Goal: Transaction & Acquisition: Book appointment/travel/reservation

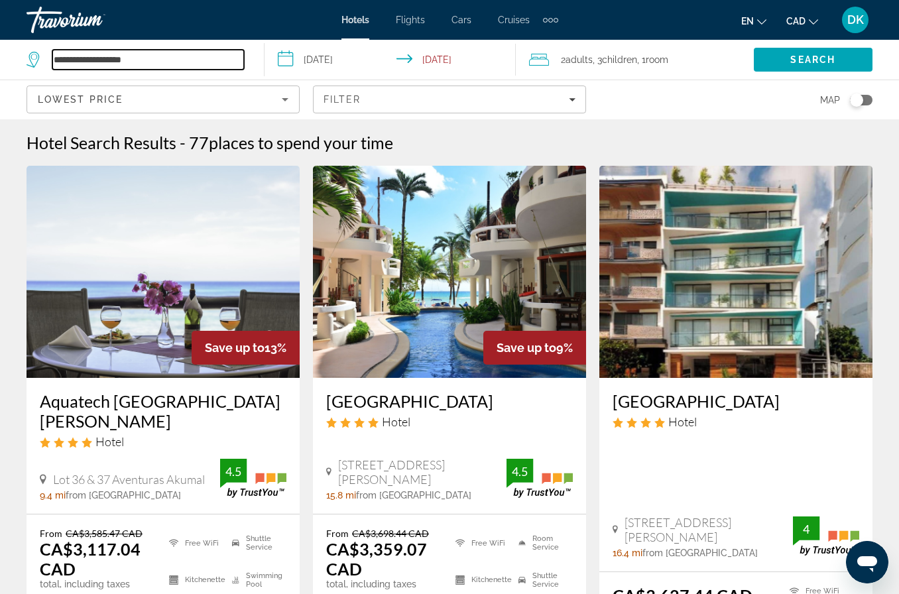
click at [84, 56] on input "**********" at bounding box center [148, 60] width 192 height 20
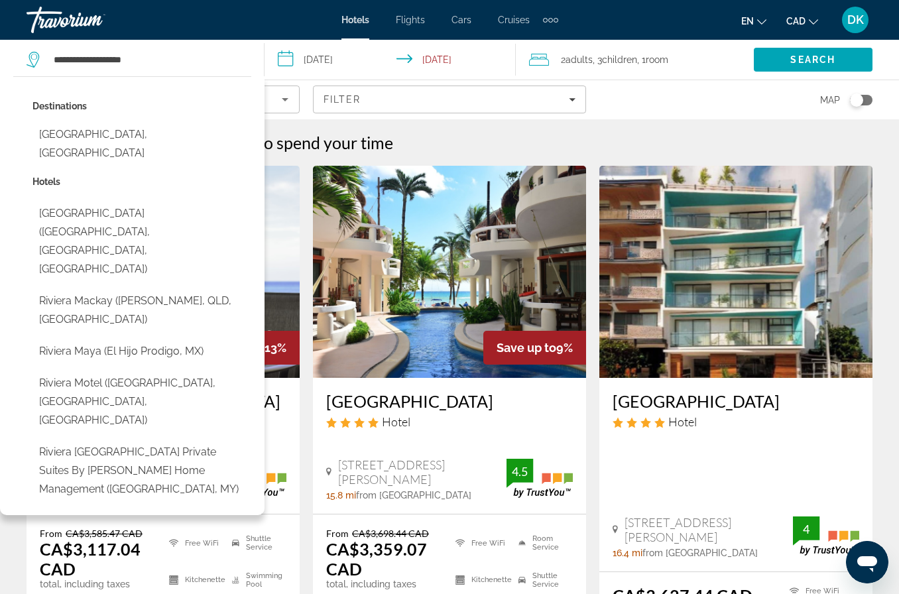
click at [57, 16] on div "Travorium" at bounding box center [93, 20] width 133 height 34
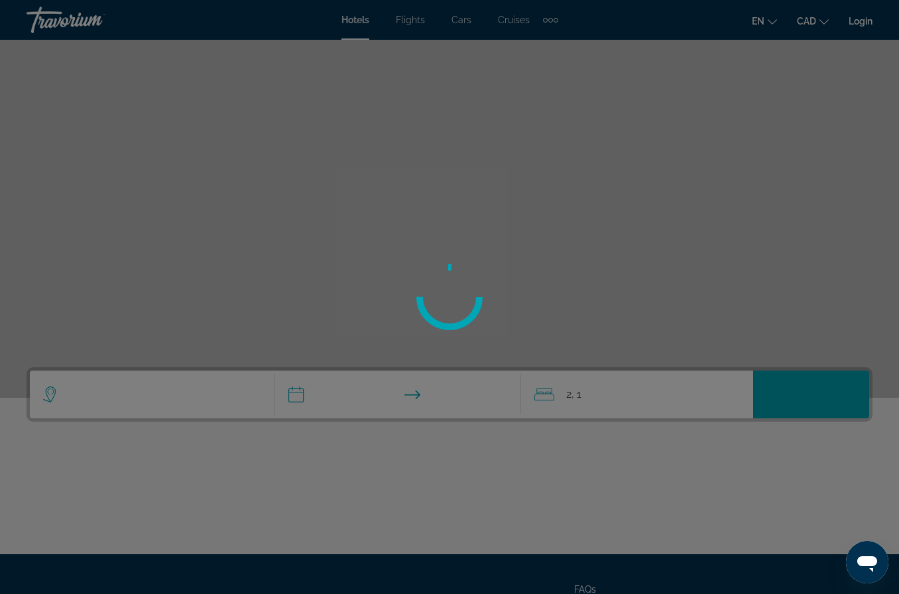
click at [56, 22] on div "Travorium" at bounding box center [93, 20] width 133 height 34
